Goal: Transaction & Acquisition: Purchase product/service

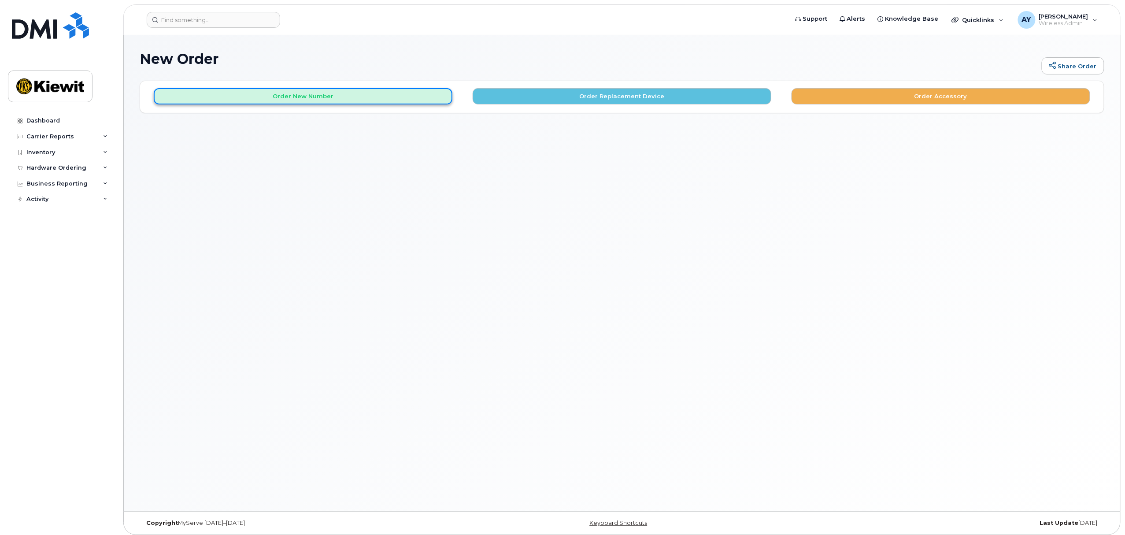
click at [345, 92] on button "Order New Number" at bounding box center [303, 96] width 299 height 16
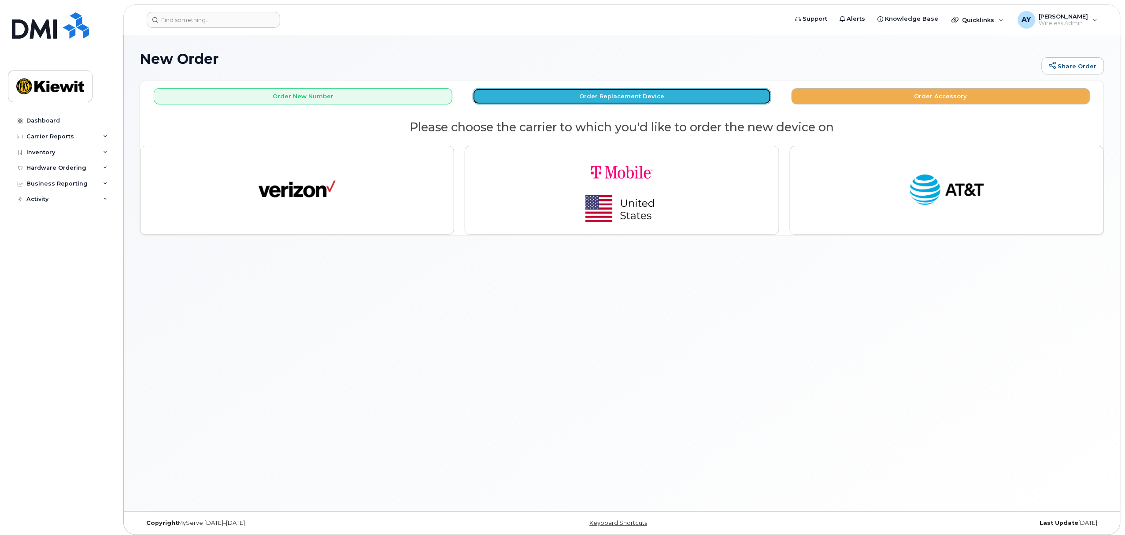
click at [658, 99] on button "Order Replacement Device" at bounding box center [622, 96] width 299 height 16
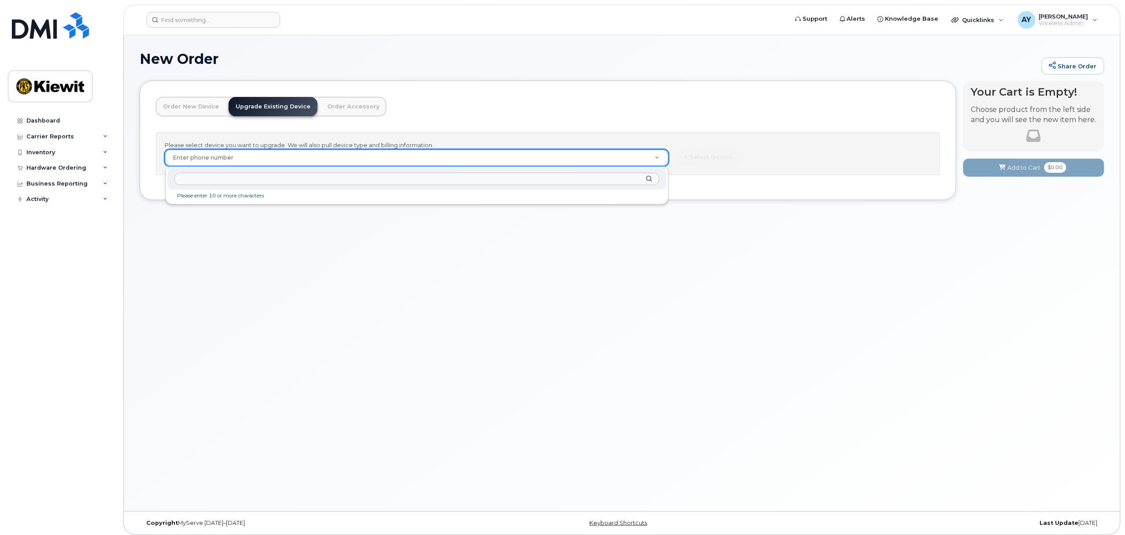
paste input "[PHONE_NUMBER]"
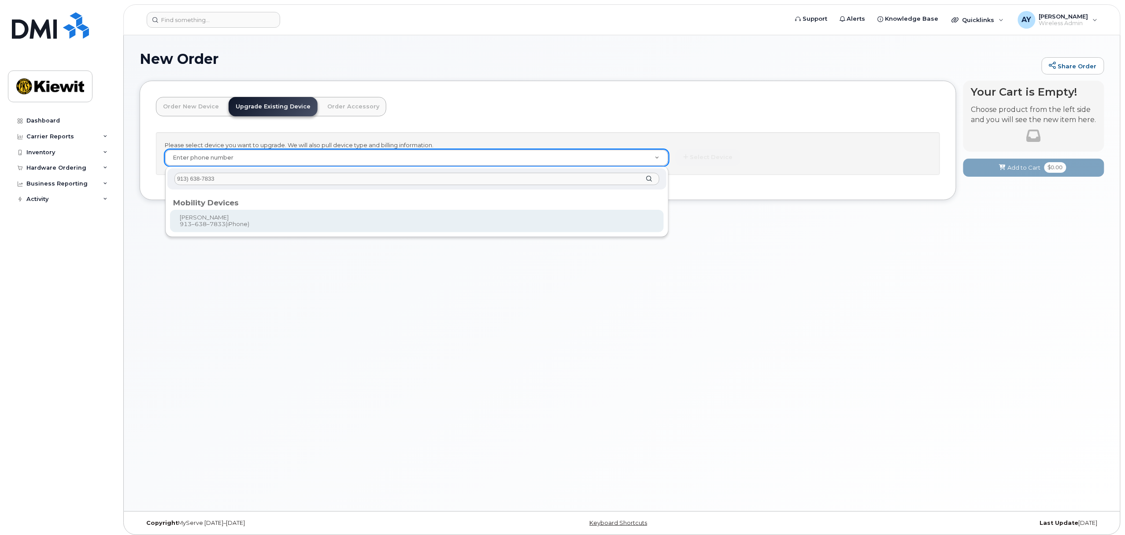
type input "913) 638-7833"
type input "1174155"
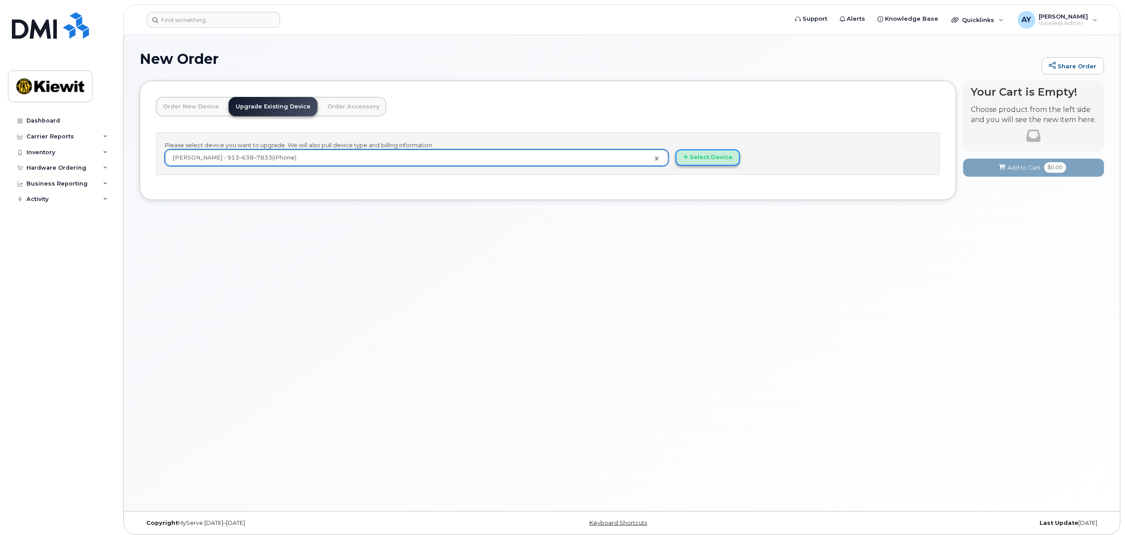
click at [715, 159] on button "Select Device" at bounding box center [708, 157] width 64 height 16
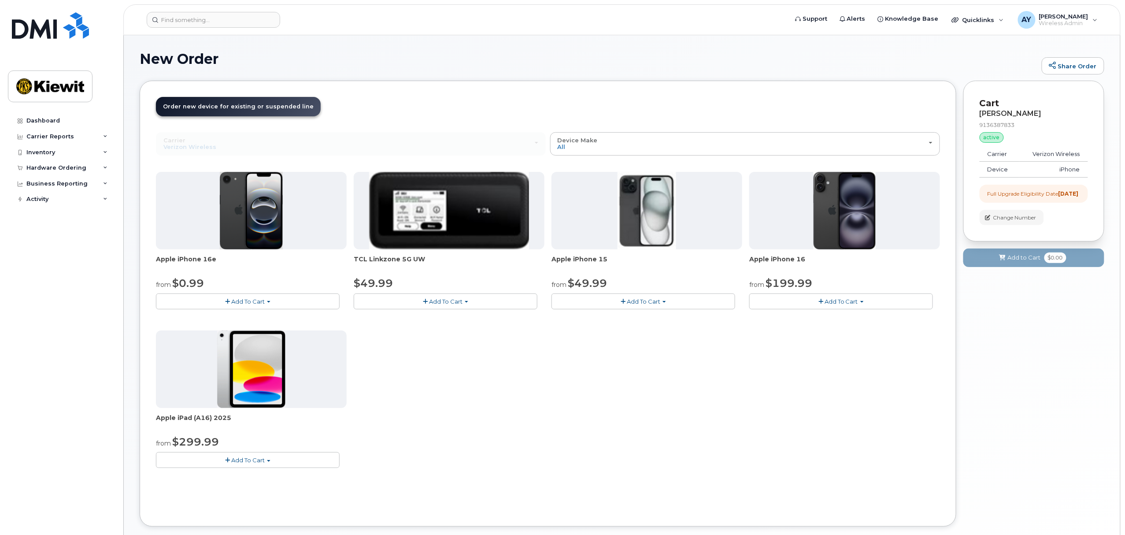
click at [846, 302] on span "Add To Cart" at bounding box center [841, 301] width 33 height 7
click at [817, 419] on div "Apple iPhone 16e from $0.99 Add To Cart $0.99 - 2 Year Upgrade (128GB) $599.99 …" at bounding box center [548, 327] width 784 height 310
click at [786, 456] on div "Apple iPhone 16e from $0.99 Add To Cart $0.99 - 2 Year Upgrade (128GB) $599.99 …" at bounding box center [548, 327] width 784 height 310
